Goal: Find specific page/section: Find specific page/section

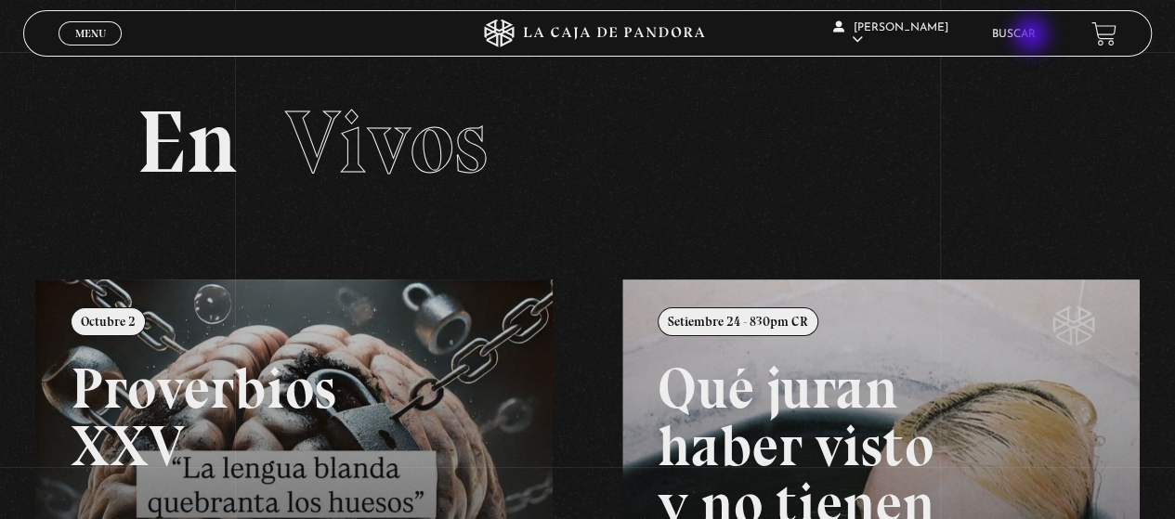
click at [1033, 36] on link "Buscar" at bounding box center [1014, 34] width 44 height 11
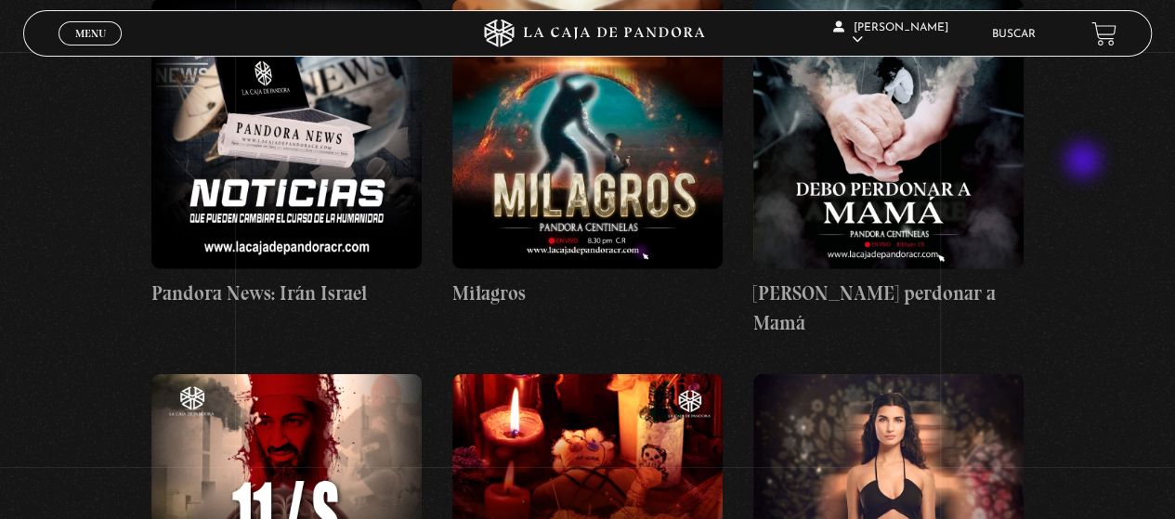
scroll to position [9200, 0]
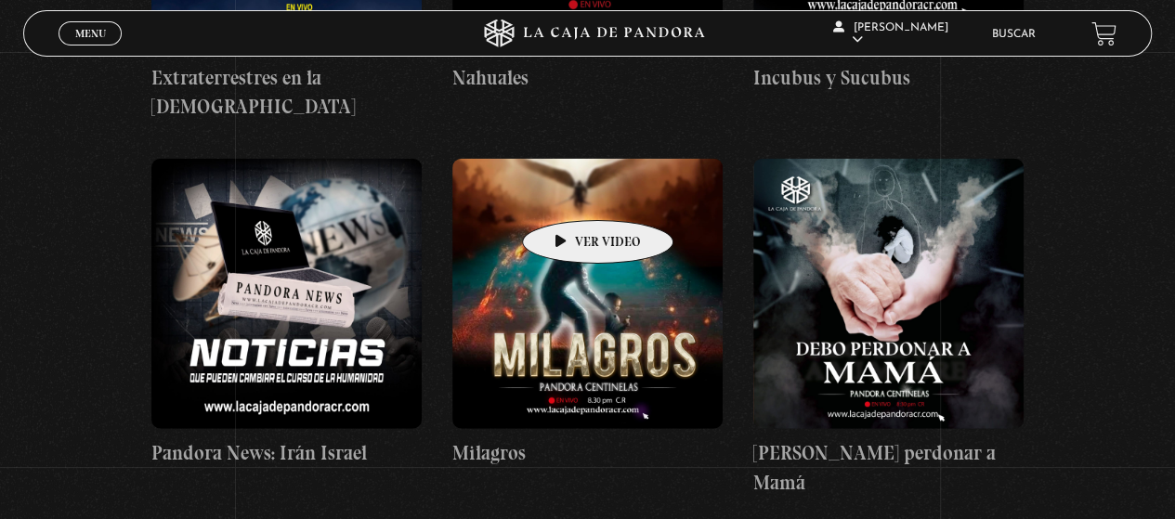
click at [569, 192] on figure at bounding box center [587, 294] width 270 height 270
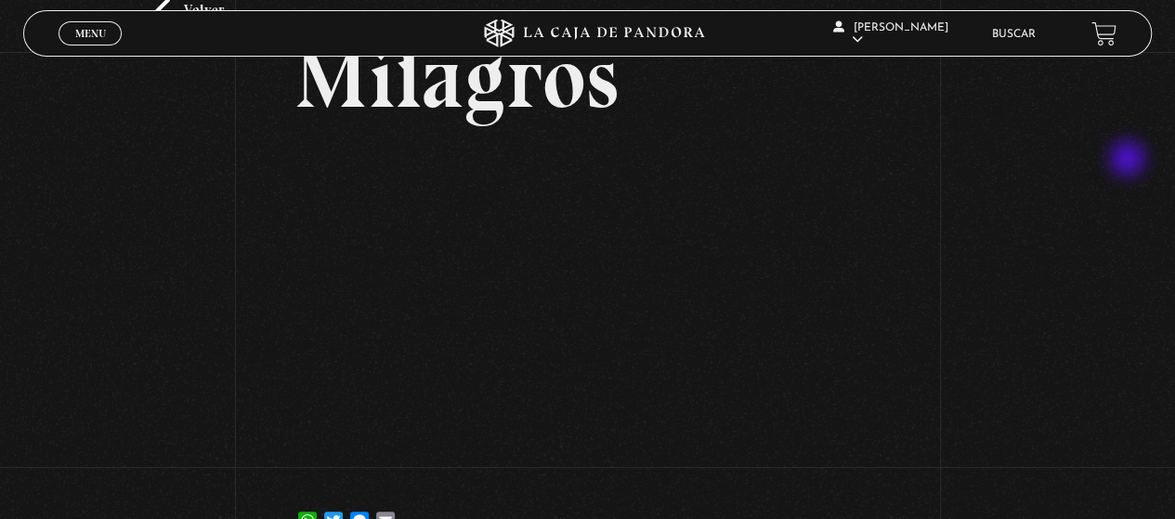
scroll to position [105, 0]
